Goal: Task Accomplishment & Management: Manage account settings

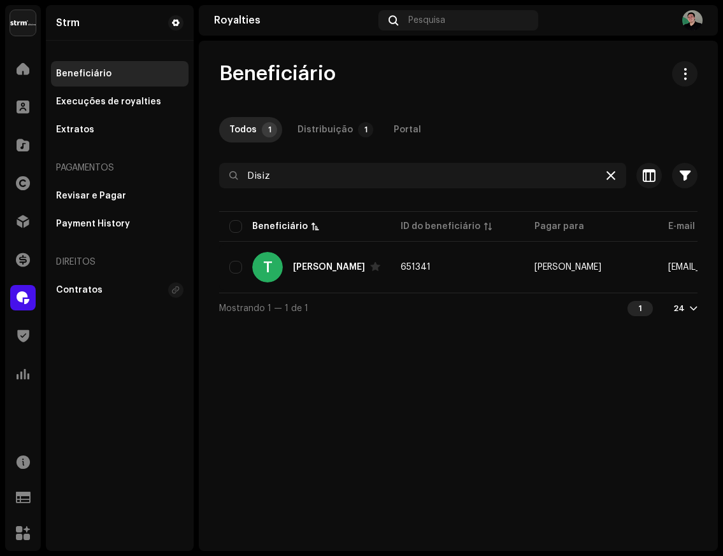
click at [616, 180] on div at bounding box center [610, 175] width 15 height 15
click at [26, 68] on span at bounding box center [23, 69] width 13 height 10
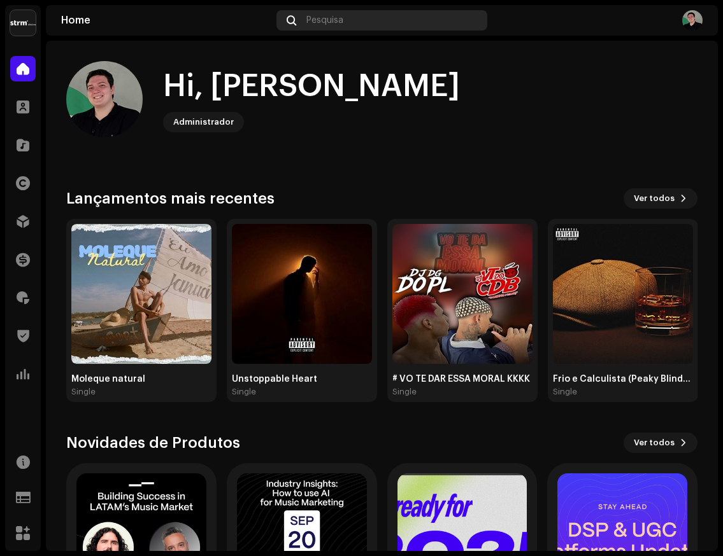
click at [353, 20] on div "Pesquisa" at bounding box center [381, 20] width 210 height 20
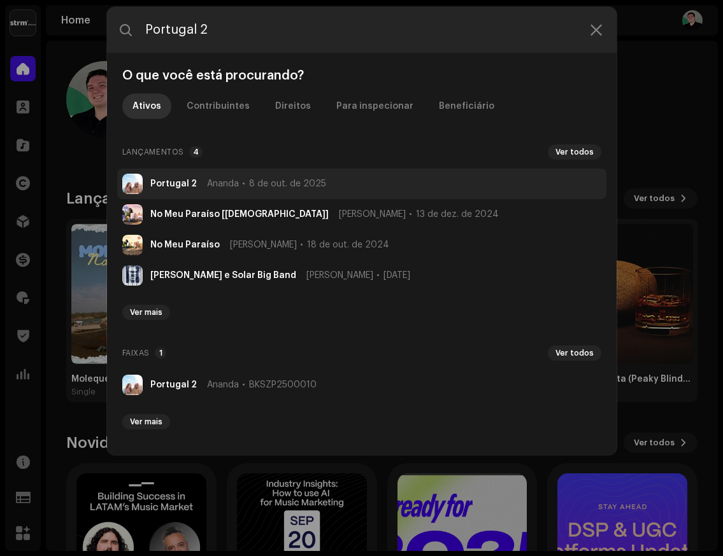
type input "Portugal 2"
click at [273, 180] on span "8 de out. de 2025" at bounding box center [287, 184] width 77 height 10
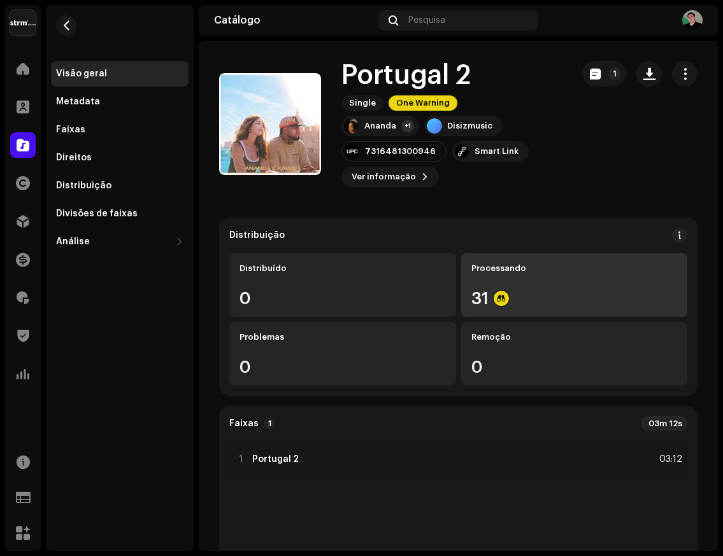
click at [548, 283] on div "Processando 31" at bounding box center [574, 285] width 227 height 64
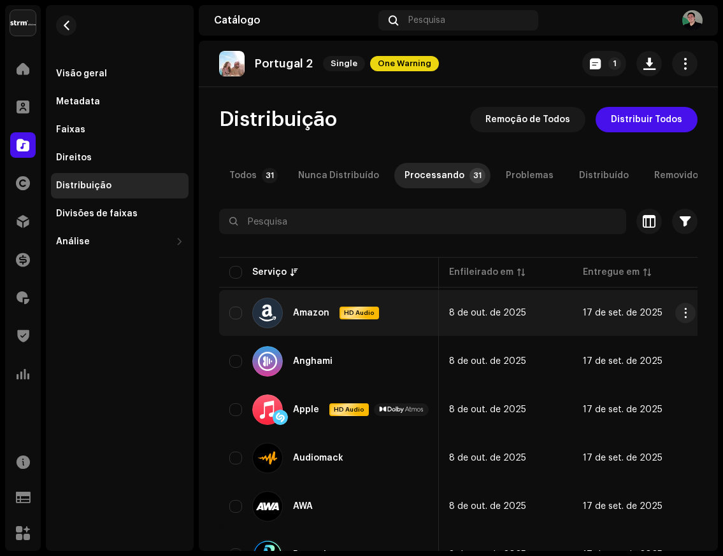
scroll to position [0, 281]
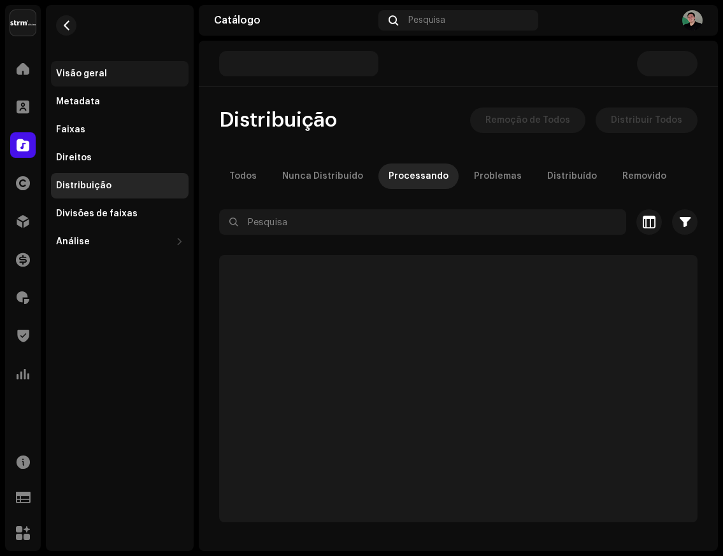
click at [90, 74] on div "Visão geral" at bounding box center [81, 74] width 51 height 10
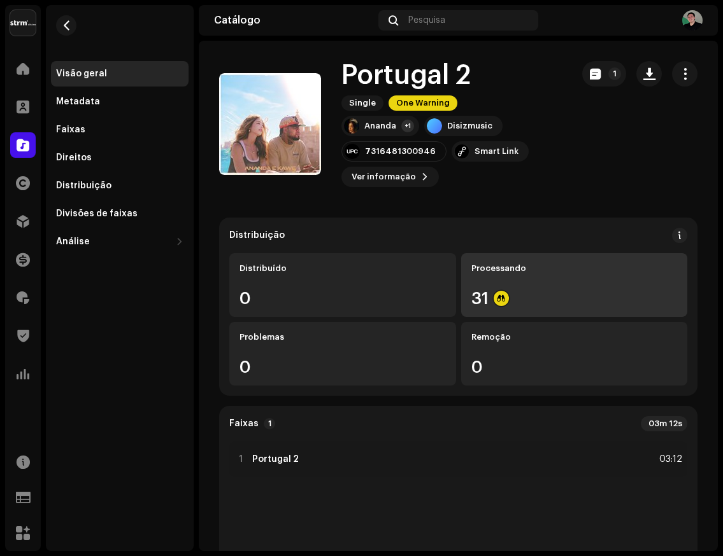
click at [560, 295] on div "31" at bounding box center [574, 298] width 206 height 17
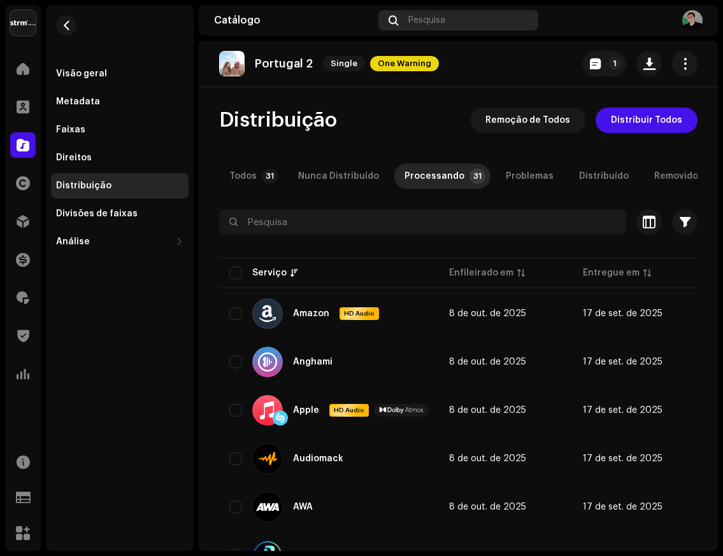
click at [451, 22] on div "Pesquisa" at bounding box center [457, 20] width 159 height 20
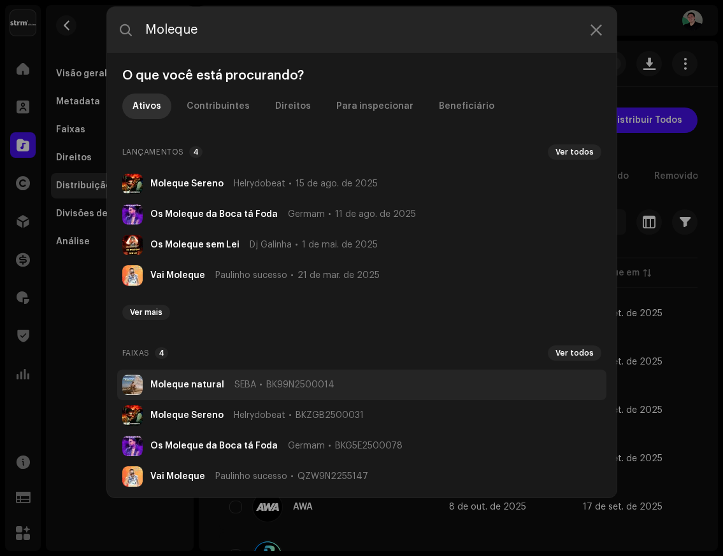
type input "Moleque"
click at [208, 390] on strong "Moleque natural" at bounding box center [187, 385] width 74 height 10
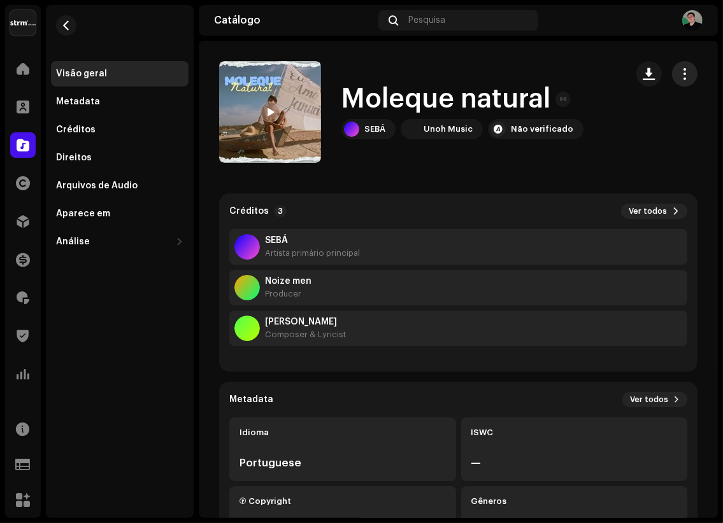
click at [679, 76] on span "button" at bounding box center [685, 74] width 12 height 10
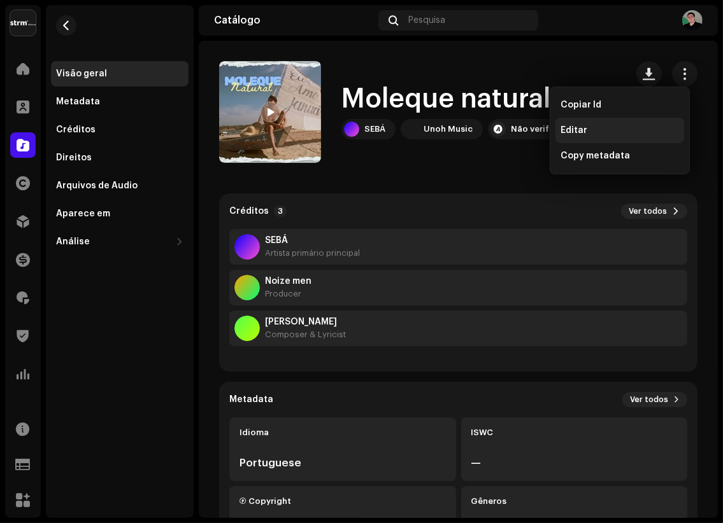
click at [589, 126] on div "Editar" at bounding box center [619, 130] width 118 height 10
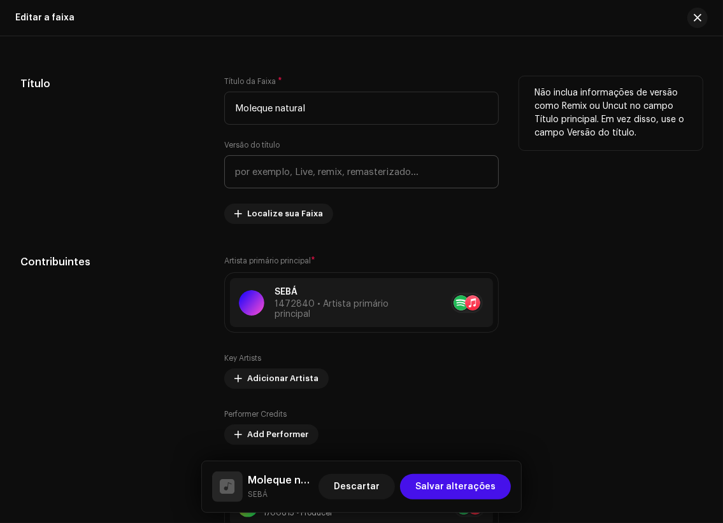
scroll to position [632, 0]
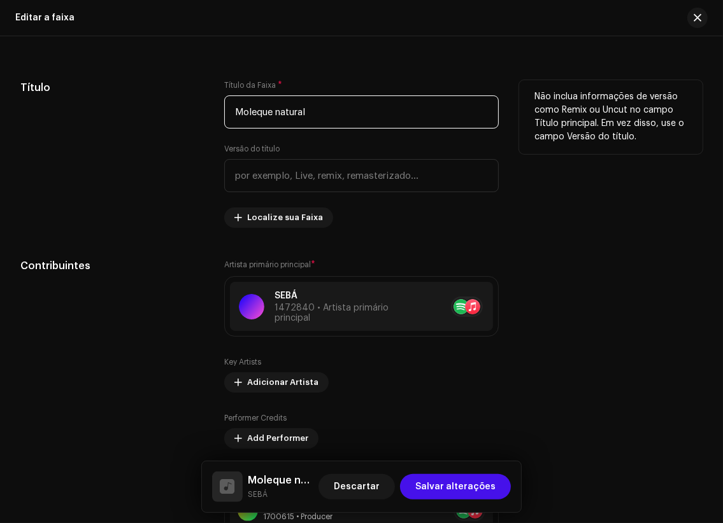
click at [280, 114] on input "Moleque natural" at bounding box center [361, 112] width 275 height 33
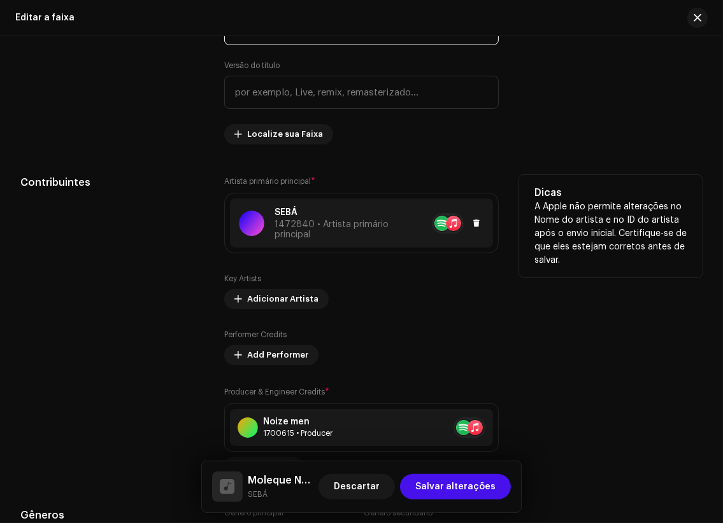
scroll to position [751, 0]
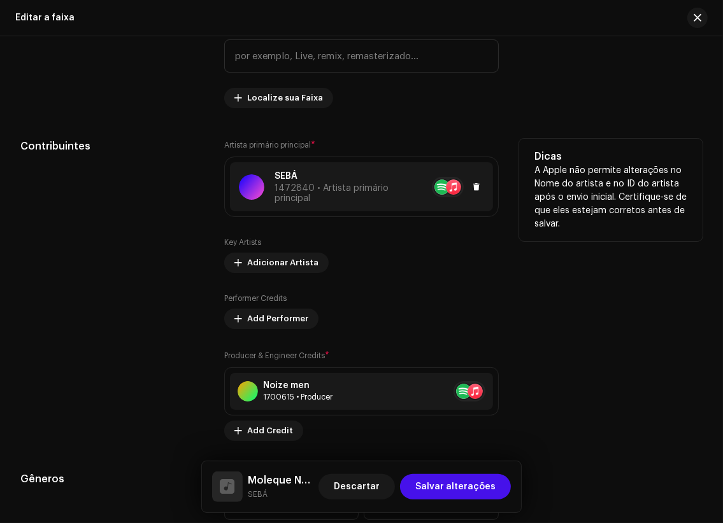
type input "Moleque Natural"
click at [319, 185] on span "1472840 • Artista primário principal" at bounding box center [331, 193] width 114 height 19
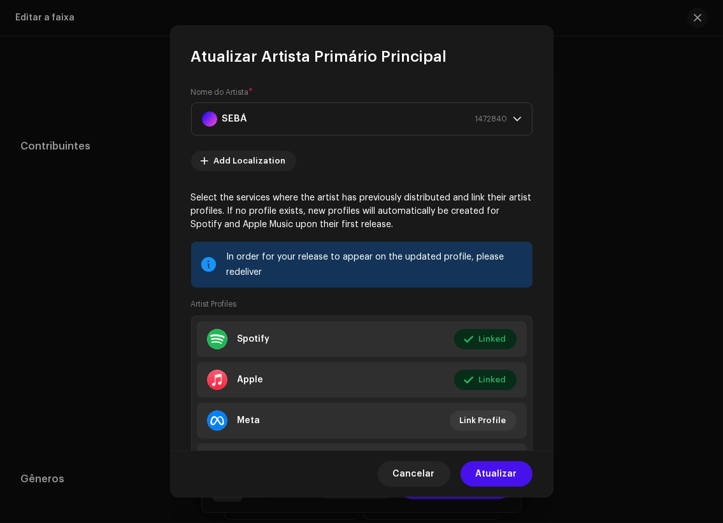
scroll to position [0, 0]
click at [388, 123] on div "SEBÁ 1472840" at bounding box center [355, 119] width 306 height 32
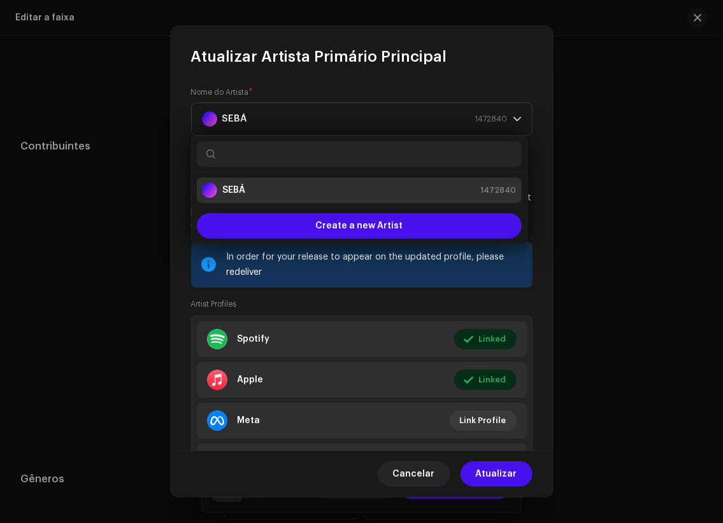
click at [380, 80] on div "Nome do Artista * SEBÁ 1472840 Add Localization Select the services where the a…" at bounding box center [362, 259] width 382 height 384
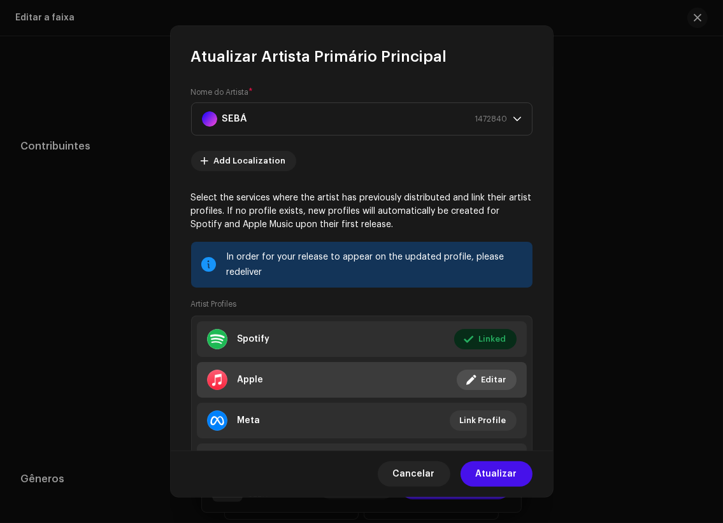
scroll to position [69, 0]
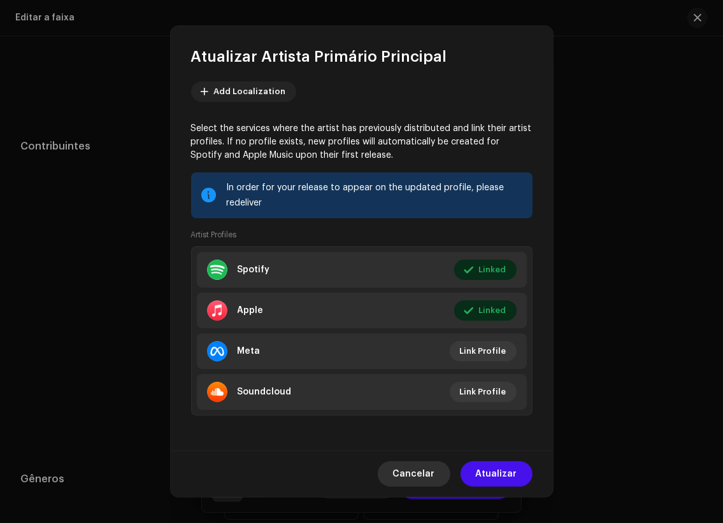
click at [421, 481] on span "Cancelar" at bounding box center [414, 474] width 42 height 25
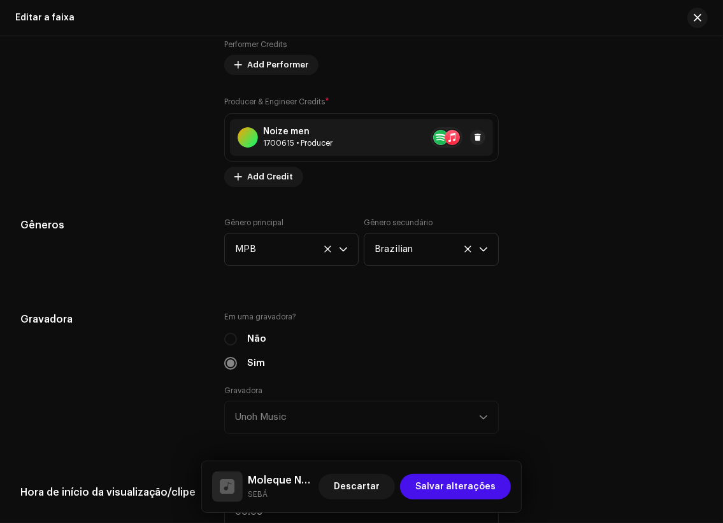
scroll to position [924, 0]
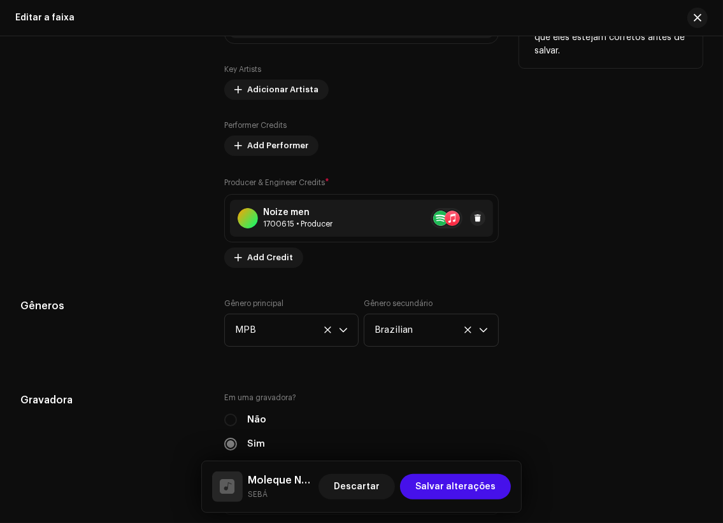
click at [332, 219] on div "Noize men 1700615 • Producer" at bounding box center [362, 218] width 264 height 37
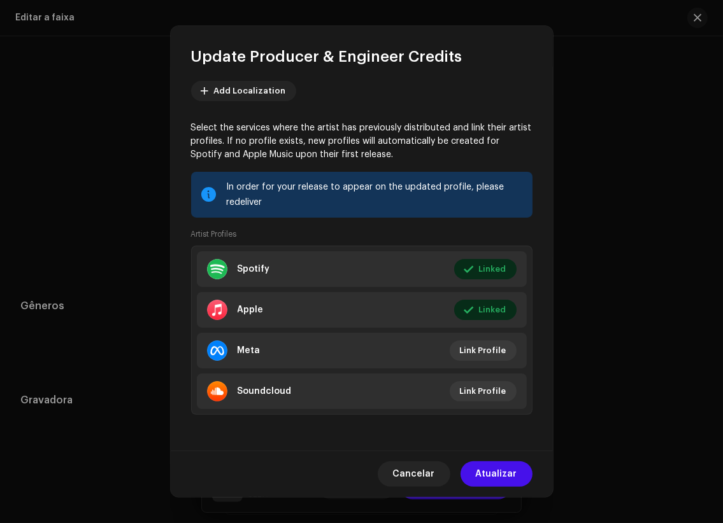
scroll to position [0, 0]
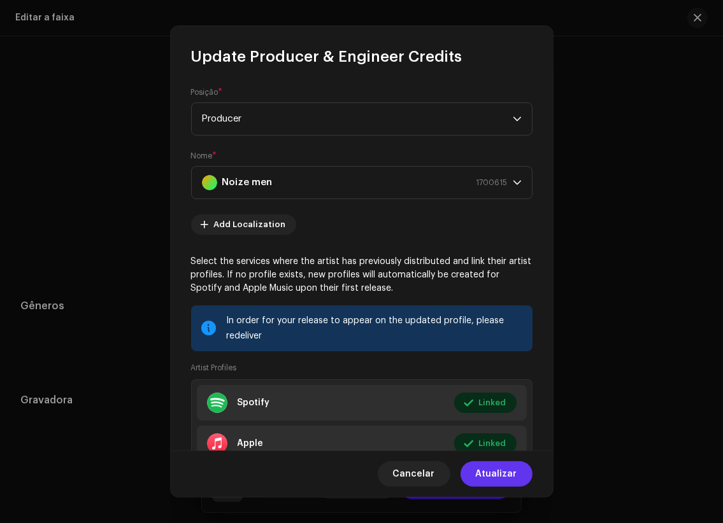
click at [507, 476] on span "Atualizar" at bounding box center [496, 474] width 41 height 25
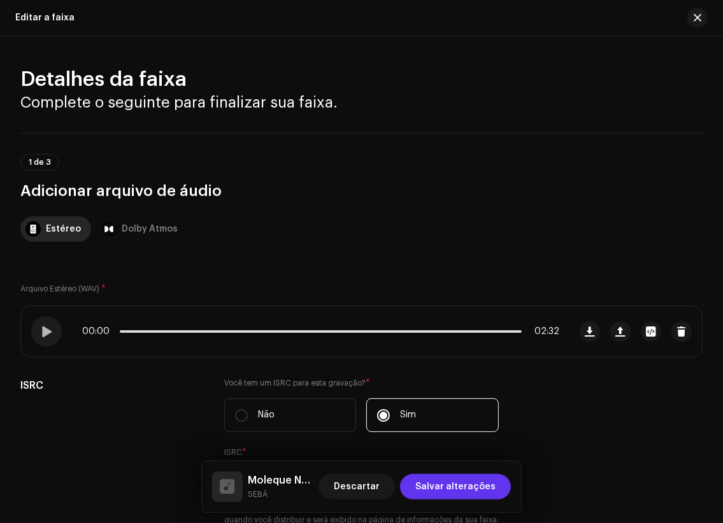
click at [488, 490] on span "Salvar alterações" at bounding box center [455, 486] width 80 height 25
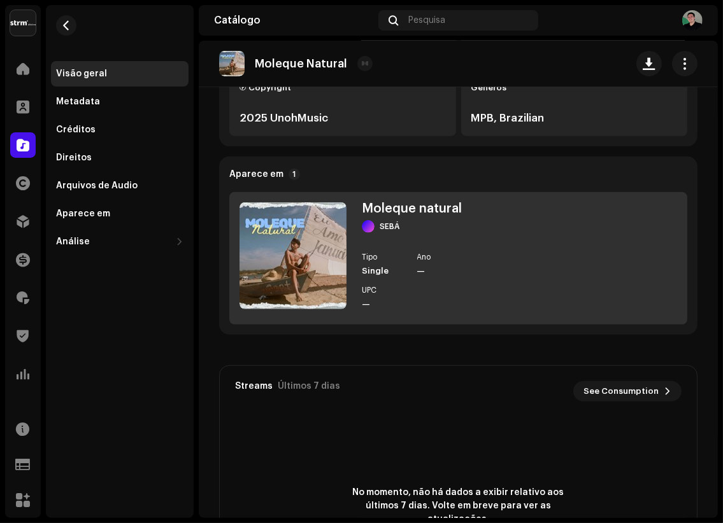
click at [418, 218] on div "Moleque natural SEBÁ" at bounding box center [412, 217] width 100 height 31
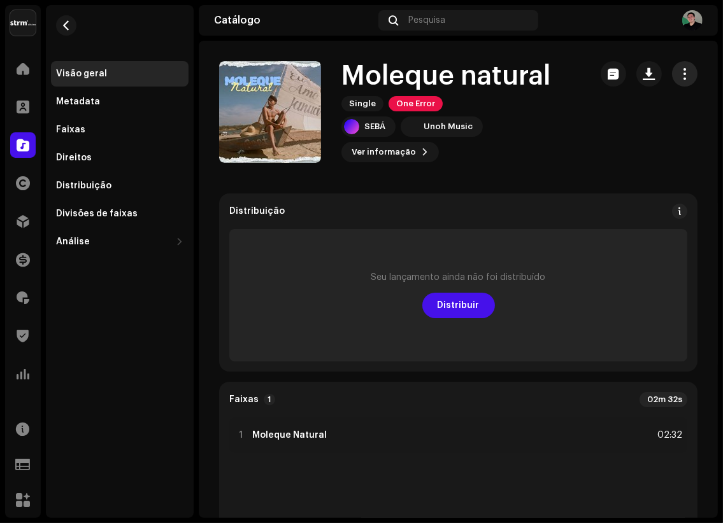
click at [679, 79] on span "button" at bounding box center [685, 74] width 12 height 10
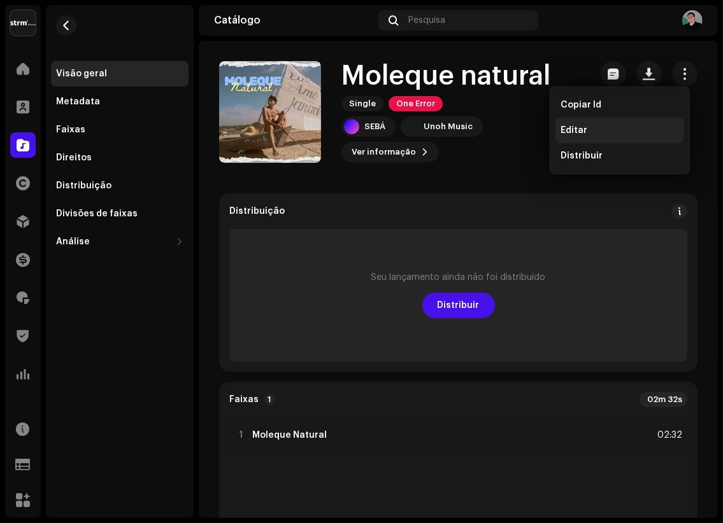
click at [591, 131] on div "Editar" at bounding box center [619, 130] width 118 height 10
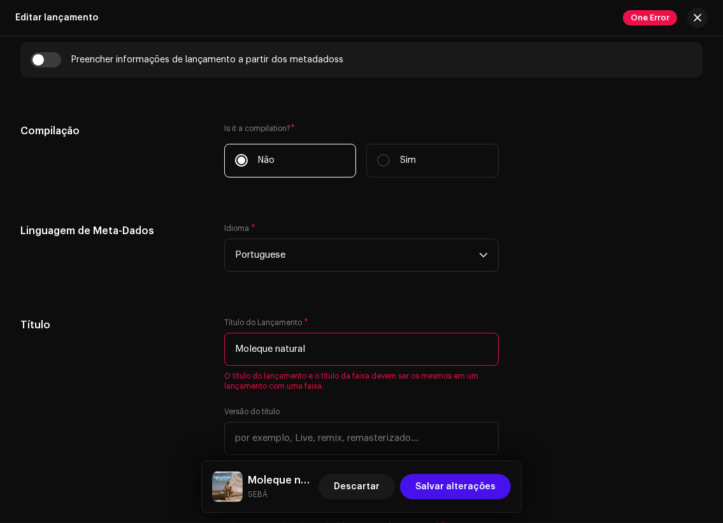
scroll to position [889, 0]
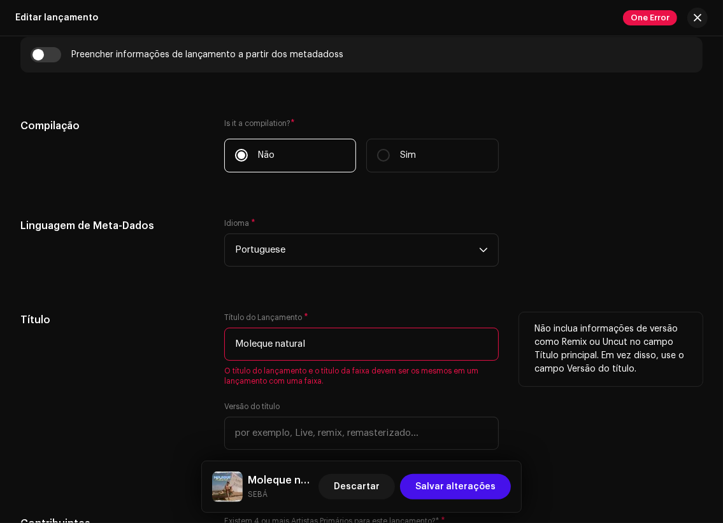
click at [280, 350] on input "Moleque natural" at bounding box center [361, 344] width 275 height 33
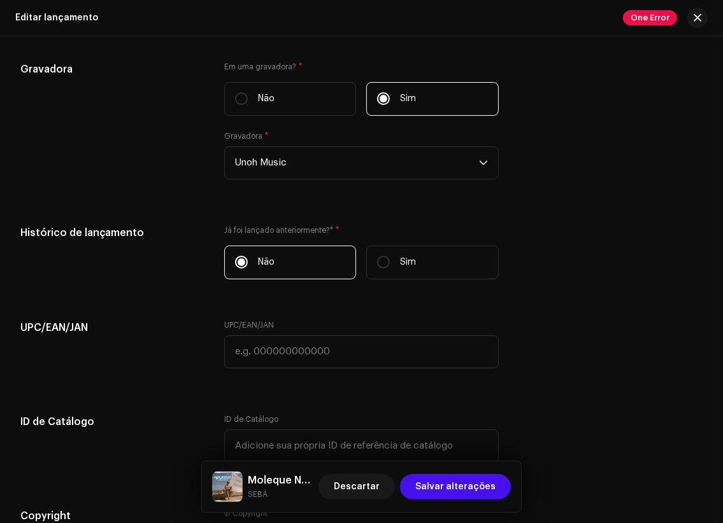
scroll to position [2039, 0]
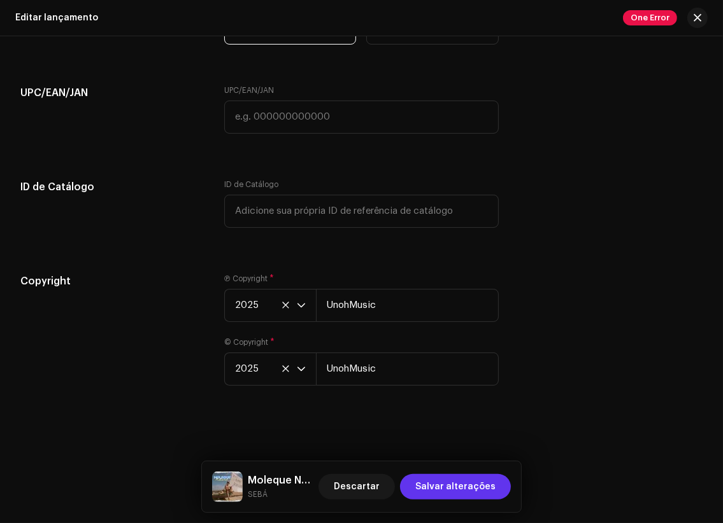
type input "Moleque Natural"
click at [467, 487] on span "Salvar alterações" at bounding box center [455, 486] width 80 height 25
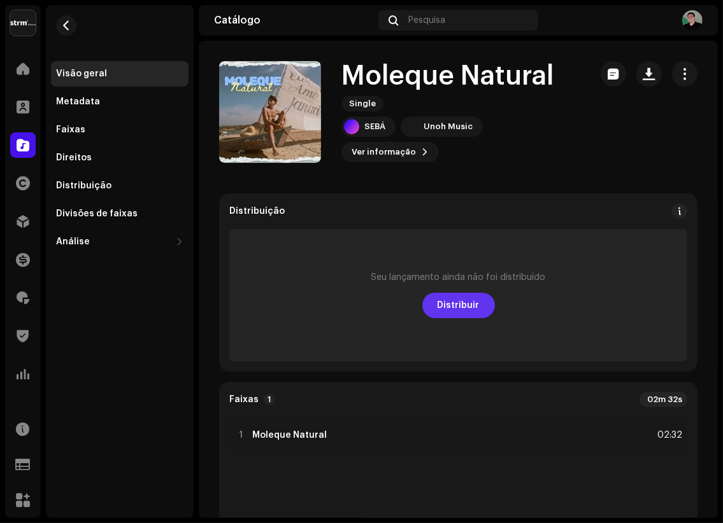
click at [464, 307] on span "Distribuir" at bounding box center [458, 305] width 42 height 25
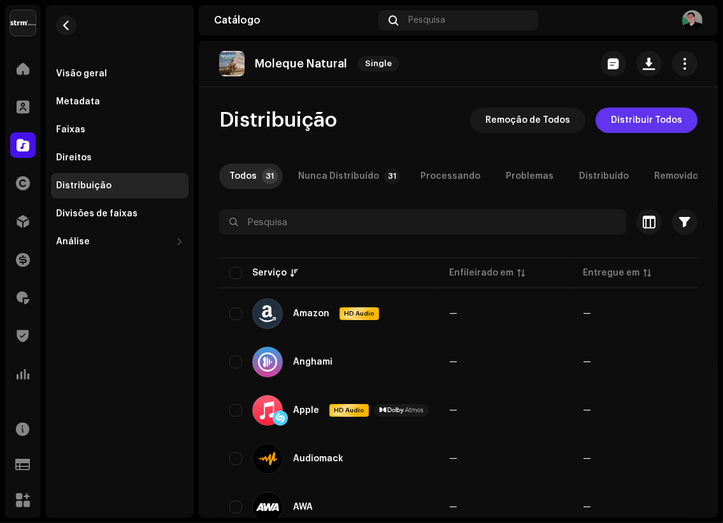
click at [635, 122] on span "Distribuir Todos" at bounding box center [646, 120] width 71 height 25
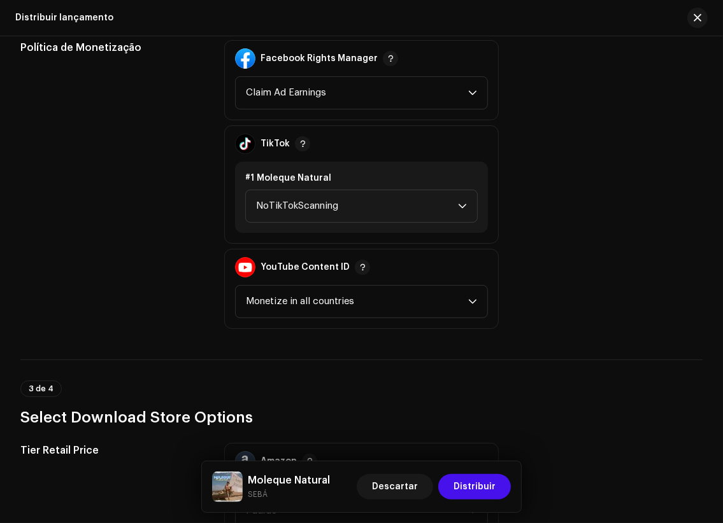
scroll to position [1510, 0]
click at [368, 206] on span "NoTikTokScanning" at bounding box center [357, 206] width 202 height 32
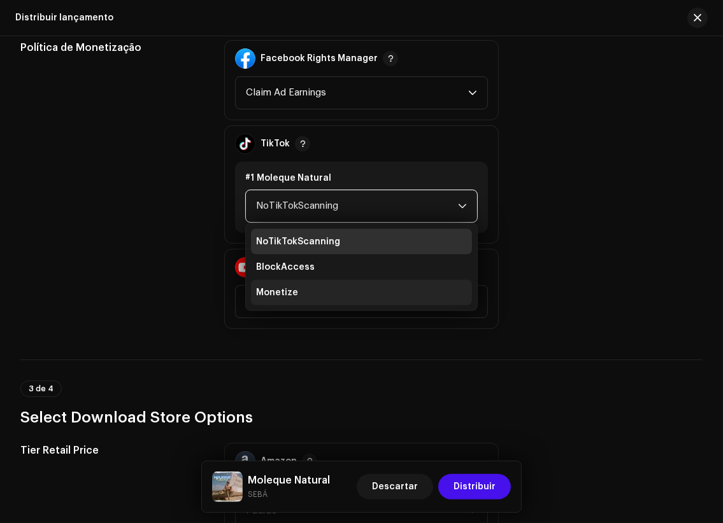
click at [299, 290] on li "Monetize" at bounding box center [362, 292] width 222 height 25
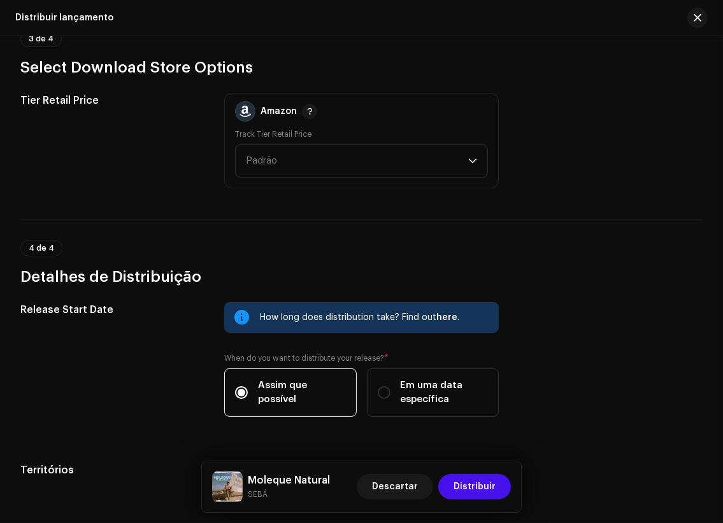
scroll to position [1985, 0]
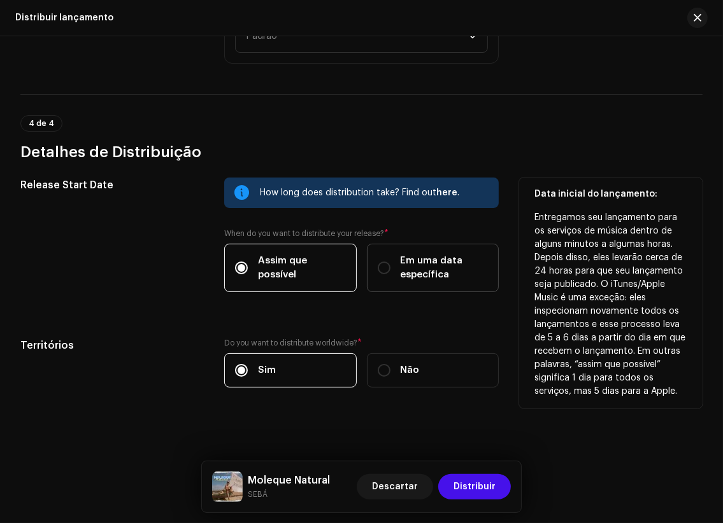
click at [407, 261] on span "Em uma data específica" at bounding box center [444, 268] width 88 height 28
click at [390, 262] on input "Em uma data específica" at bounding box center [384, 268] width 13 height 13
radio input "true"
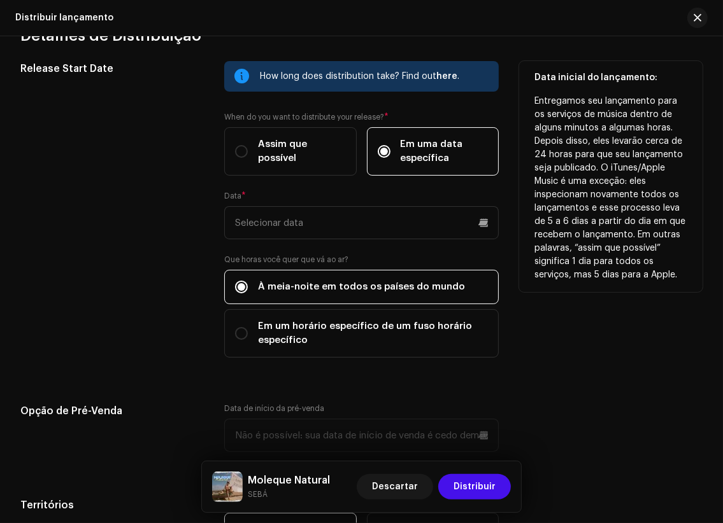
scroll to position [2104, 0]
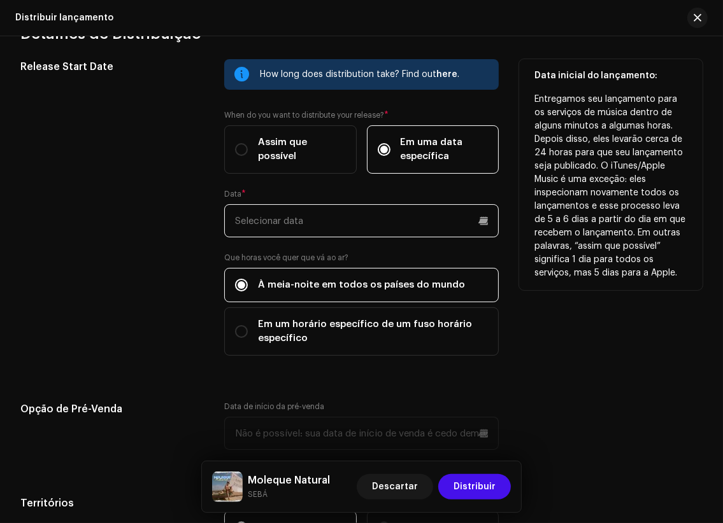
click at [483, 214] on input "text" at bounding box center [361, 220] width 275 height 33
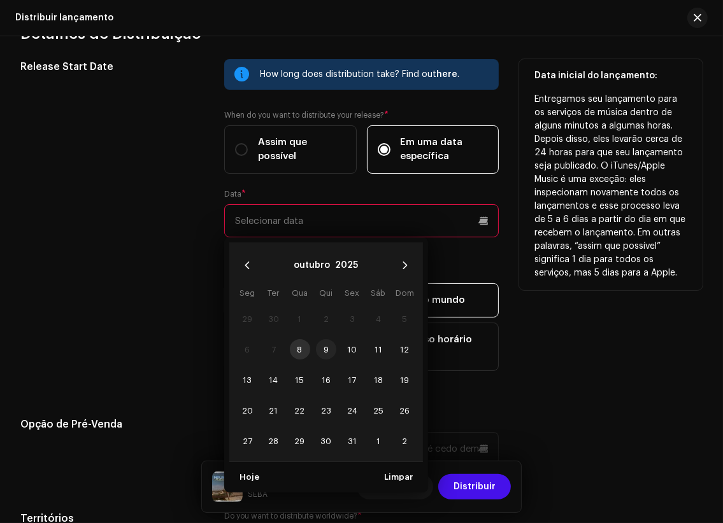
click at [329, 346] on span "9" at bounding box center [326, 349] width 20 height 20
type input "09/10/2025"
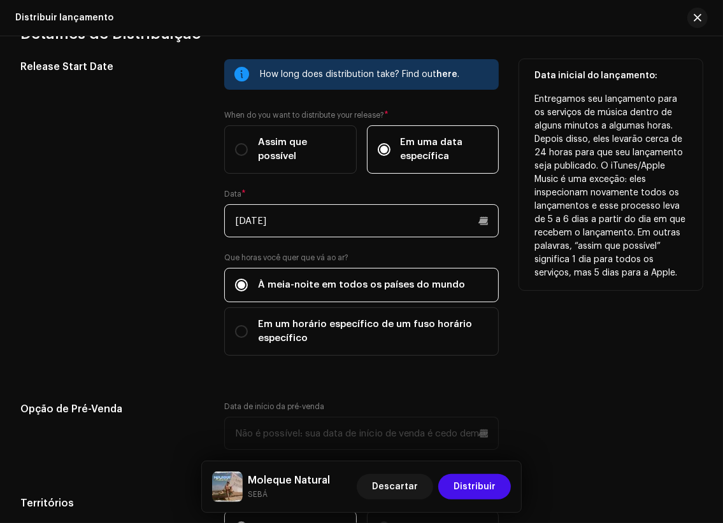
scroll to position [2262, 0]
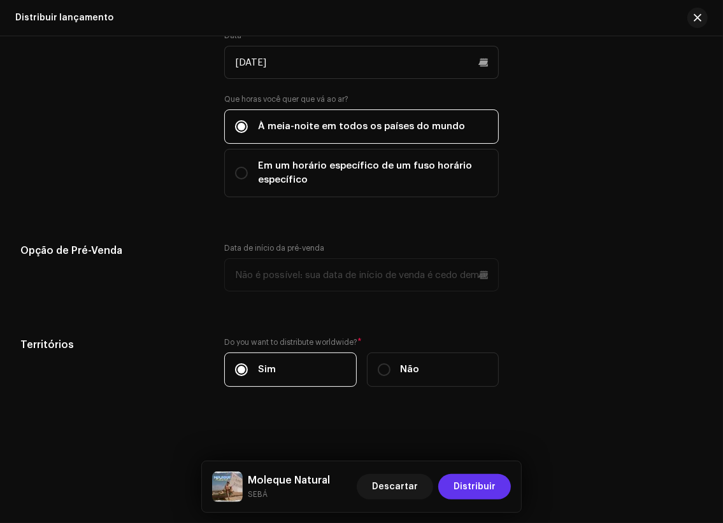
click at [486, 489] on span "Distribuir" at bounding box center [474, 486] width 42 height 25
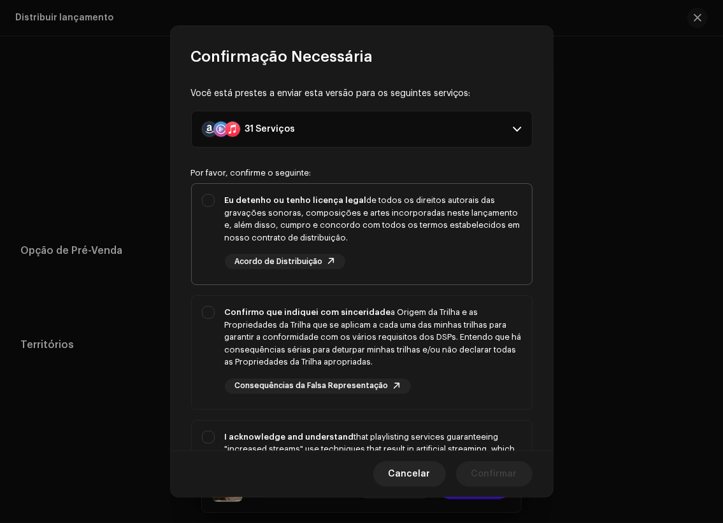
click at [311, 206] on div "Eu detenho ou tenho licença legal de todos os direitos autorais das gravações s…" at bounding box center [373, 219] width 297 height 50
checkbox input "true"
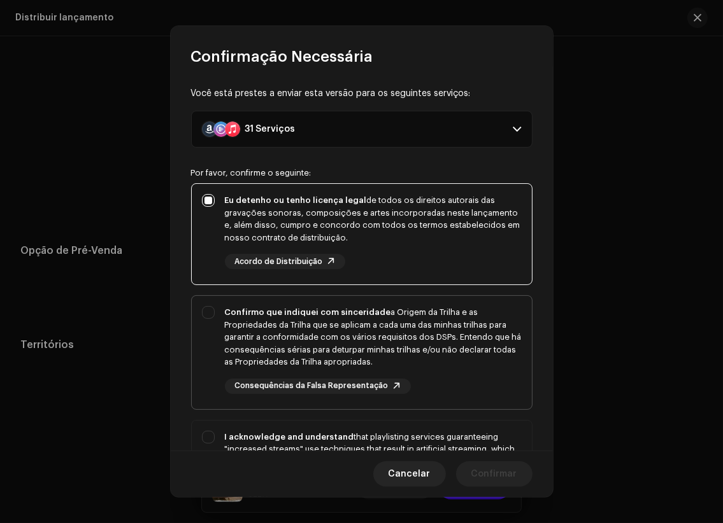
click at [331, 320] on div "Confirmo que indiquei com sinceridade a Origem da Trilha e as Propriedades da T…" at bounding box center [373, 337] width 297 height 62
checkbox input "true"
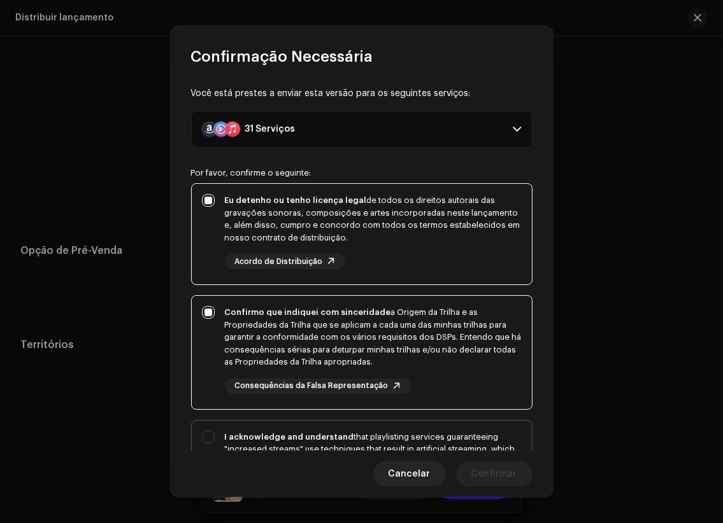
click at [314, 436] on strong "I acknowledge and understand" at bounding box center [289, 437] width 129 height 8
checkbox input "true"
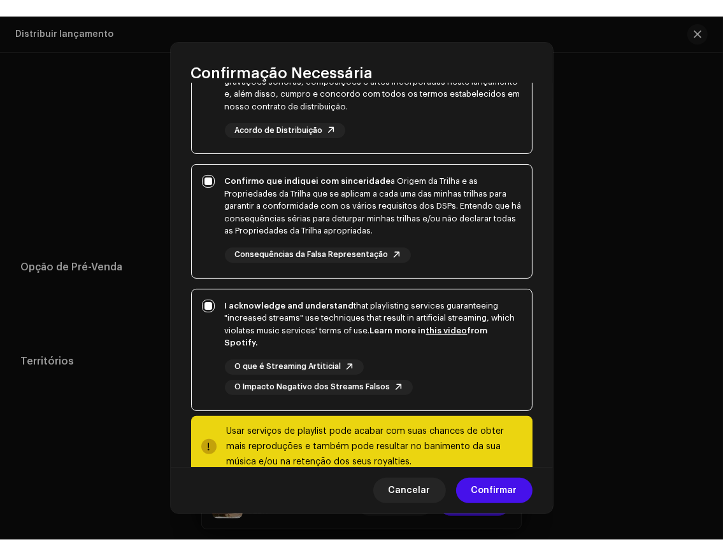
scroll to position [176, 0]
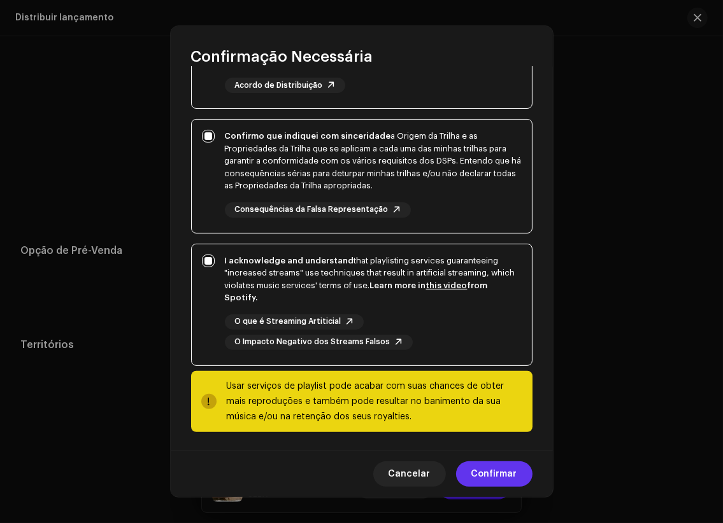
click at [497, 476] on span "Confirmar" at bounding box center [494, 474] width 46 height 25
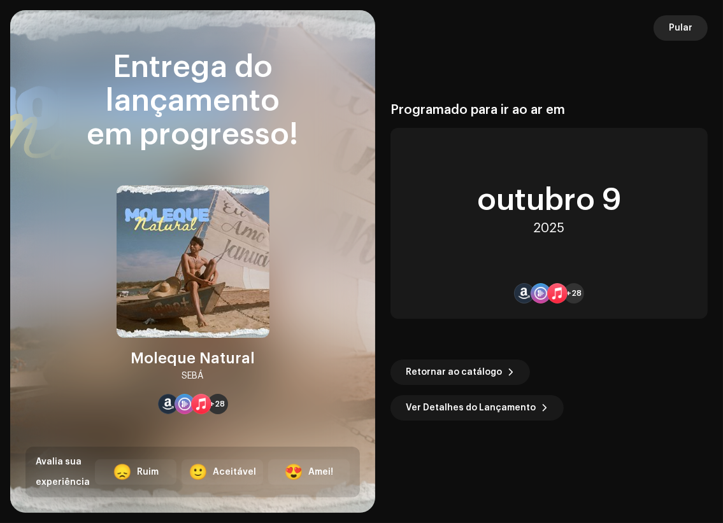
click at [688, 27] on span "Pular" at bounding box center [681, 27] width 24 height 25
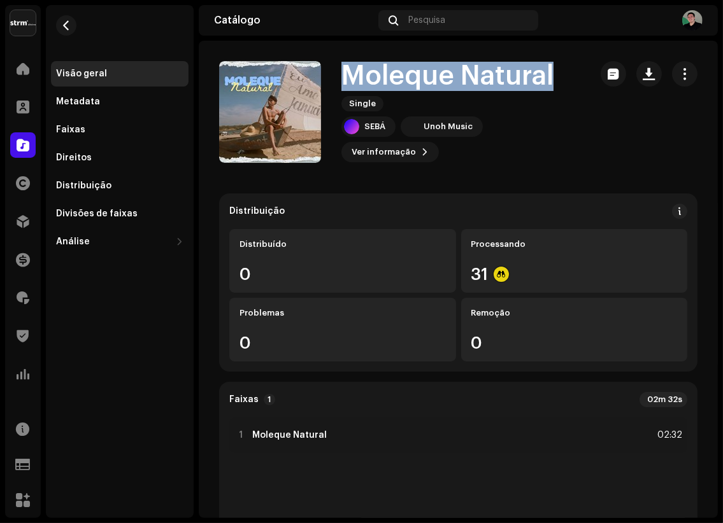
drag, startPoint x: 376, startPoint y: 76, endPoint x: 549, endPoint y: 73, distance: 173.2
click at [549, 73] on h1 "Moleque Natural" at bounding box center [447, 76] width 212 height 29
copy h1 "Moleque Natural"
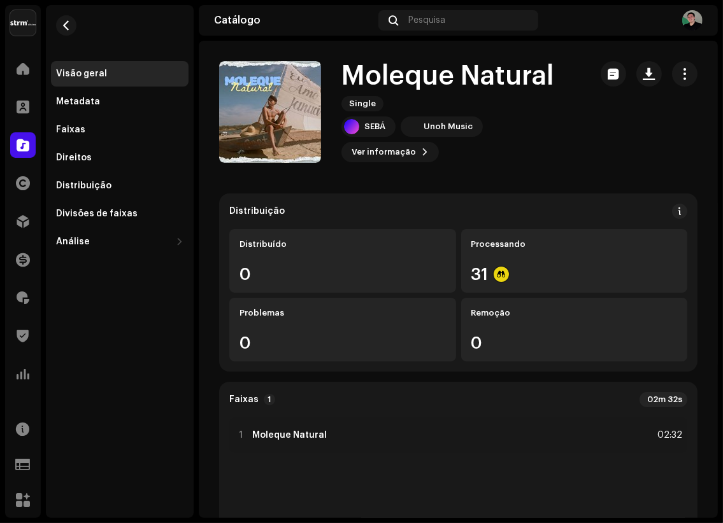
click at [480, 130] on div "SEBÁ Unoh Music Ver informação" at bounding box center [460, 140] width 239 height 46
